Goal: Navigation & Orientation: Find specific page/section

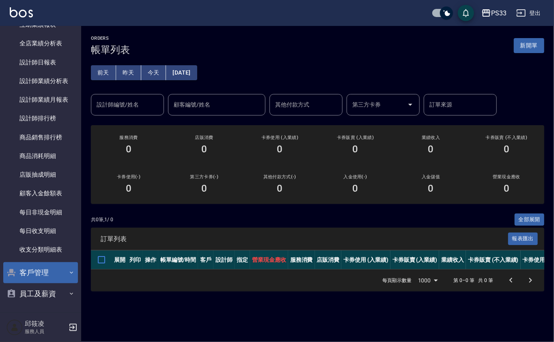
scroll to position [350, 0]
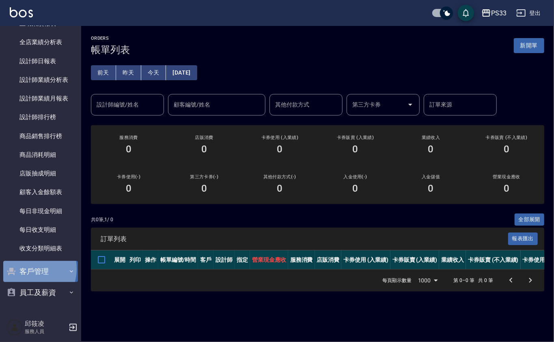
click at [24, 268] on button "客戶管理" at bounding box center [40, 271] width 75 height 21
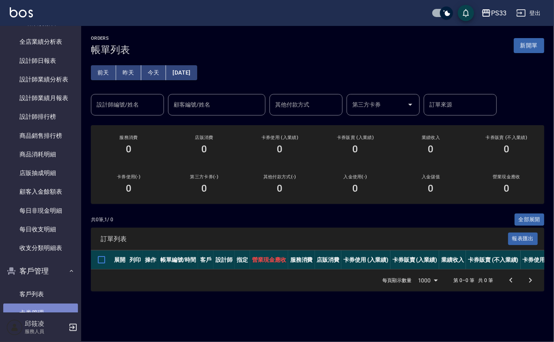
click at [33, 304] on link "卡券管理" at bounding box center [40, 313] width 75 height 19
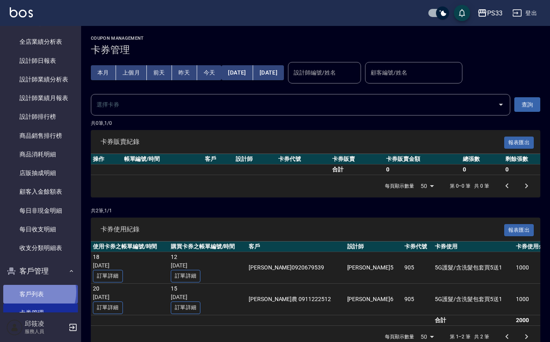
click at [36, 292] on link "客戶列表" at bounding box center [40, 294] width 75 height 19
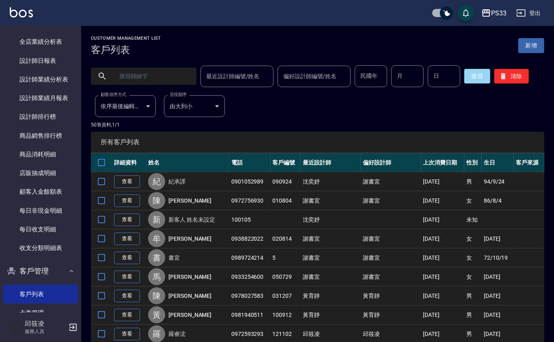
click at [137, 81] on input "text" at bounding box center [152, 76] width 76 height 22
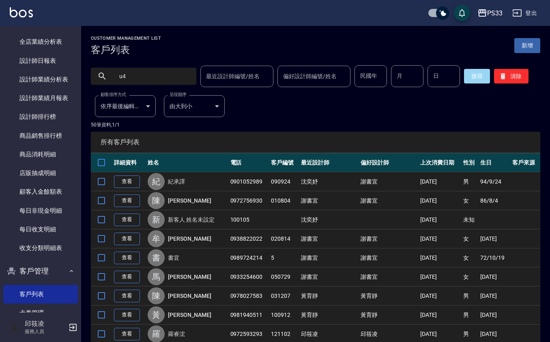
type input "u"
type input "義[PERSON_NAME]"
